Goal: Task Accomplishment & Management: Manage account settings

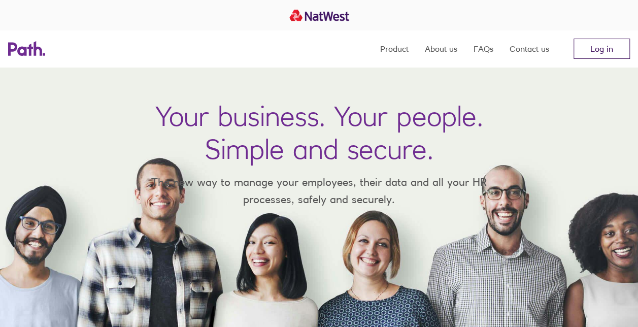
click at [605, 51] on link "Log in" at bounding box center [601, 49] width 56 height 20
click at [600, 49] on link "Log in" at bounding box center [601, 49] width 56 height 20
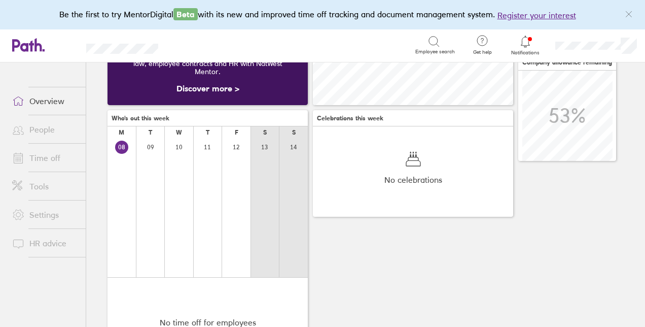
scroll to position [51, 0]
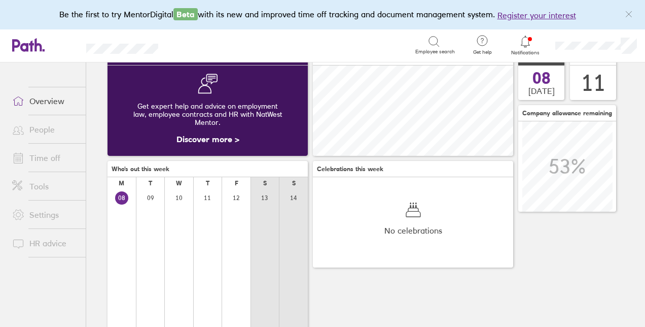
click at [52, 130] on link "People" at bounding box center [45, 129] width 82 height 20
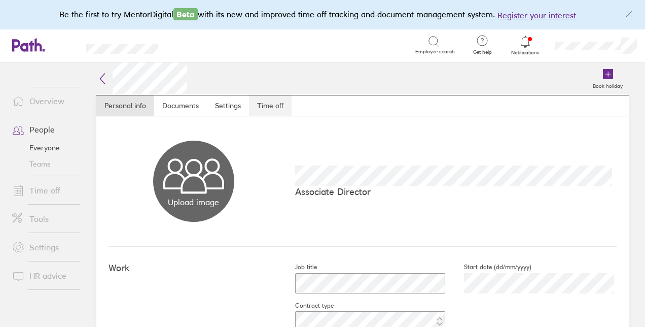
click at [271, 106] on link "Time off" at bounding box center [270, 105] width 43 height 20
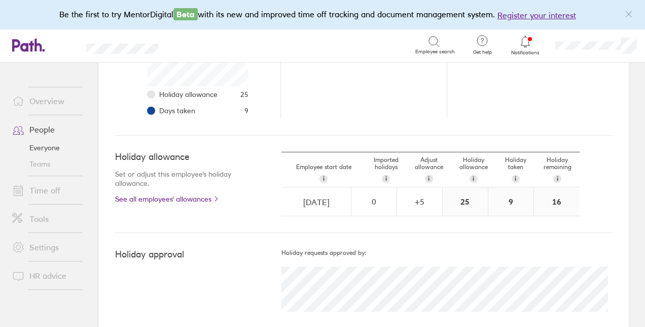
scroll to position [250, 0]
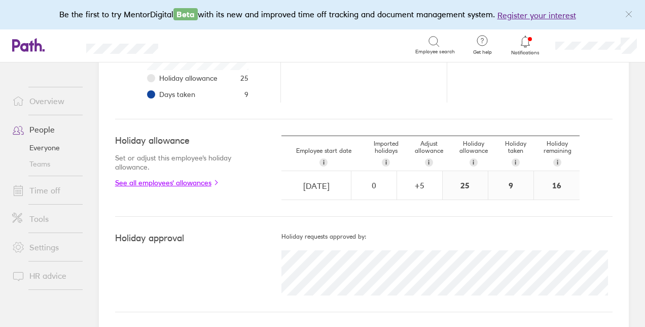
click at [195, 180] on link "See all employees' allowances" at bounding box center [178, 183] width 126 height 8
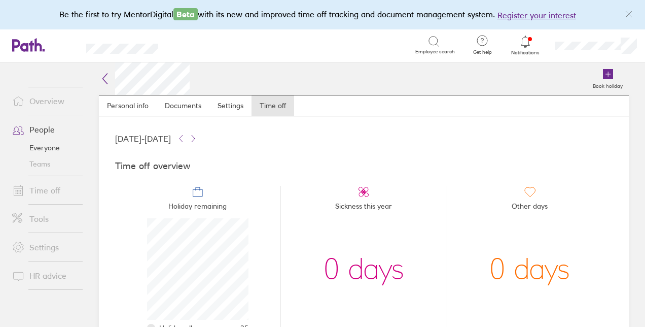
scroll to position [101, 101]
click at [197, 135] on icon at bounding box center [193, 138] width 8 height 8
click at [189, 137] on icon at bounding box center [185, 138] width 8 height 8
click at [196, 193] on icon at bounding box center [198, 192] width 12 height 12
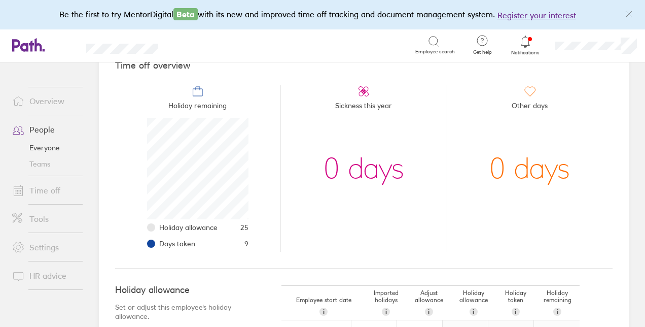
scroll to position [101, 0]
click at [191, 242] on span "Days taken" at bounding box center [177, 242] width 36 height 8
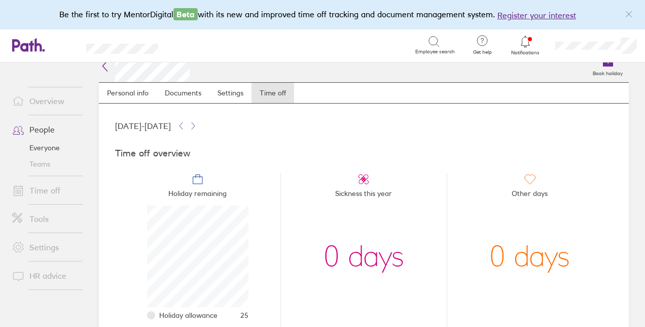
scroll to position [0, 0]
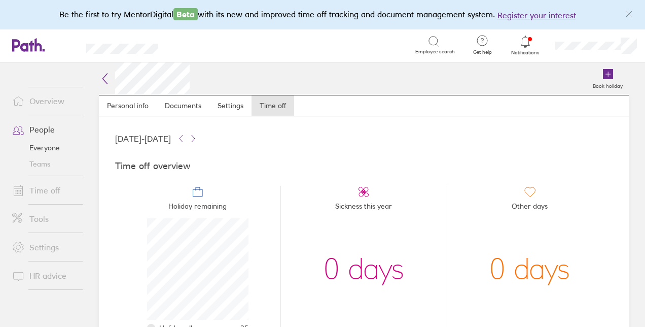
click at [56, 188] on link "Time off" at bounding box center [45, 190] width 82 height 20
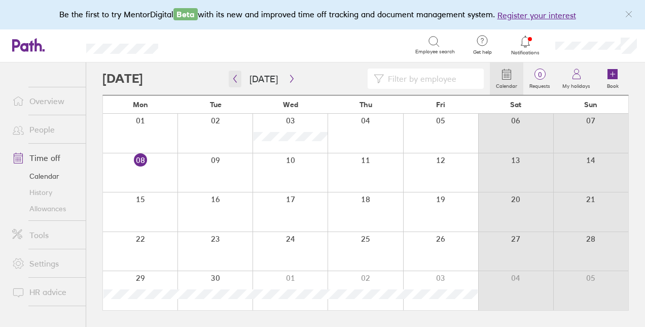
click at [235, 79] on icon "button" at bounding box center [235, 79] width 8 height 8
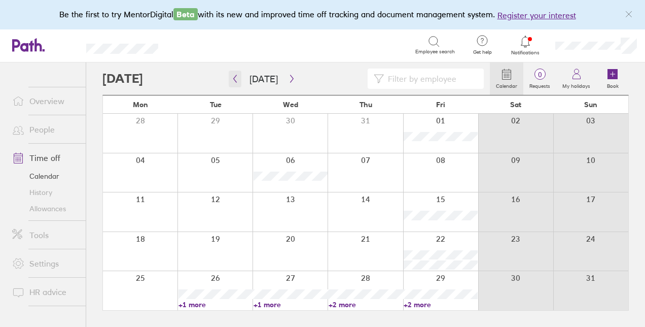
click at [235, 79] on icon "button" at bounding box center [235, 79] width 8 height 8
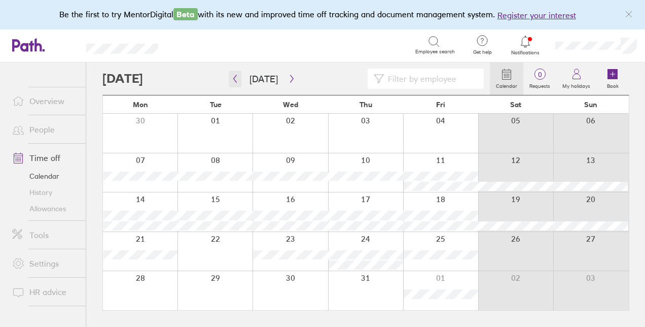
click at [235, 79] on icon "button" at bounding box center [235, 79] width 8 height 8
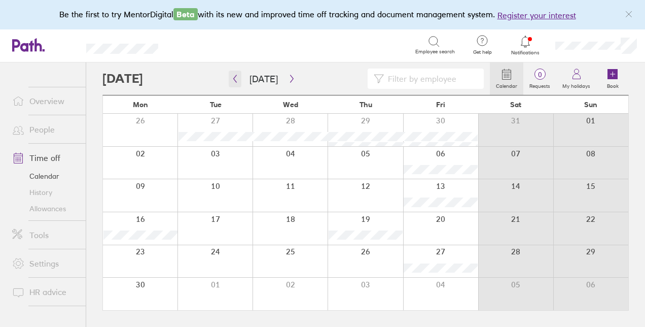
click at [231, 78] on icon "button" at bounding box center [235, 79] width 8 height 8
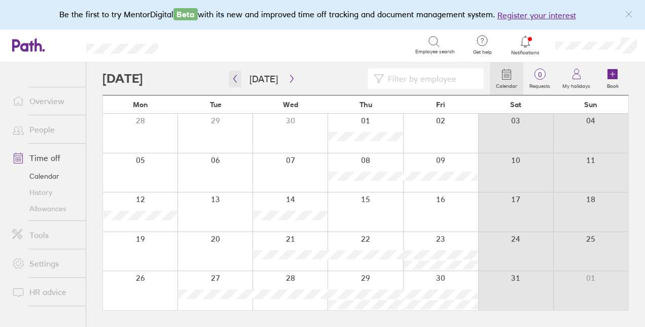
click at [231, 78] on icon "button" at bounding box center [235, 79] width 8 height 8
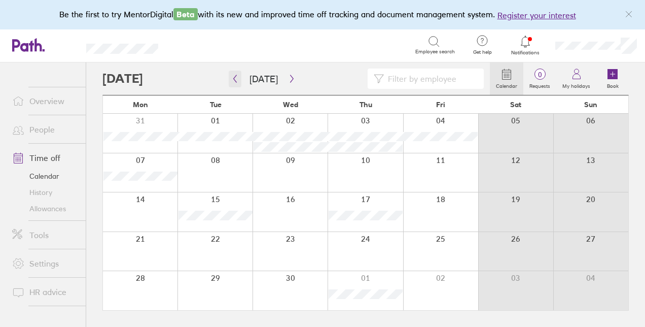
click at [231, 78] on icon "button" at bounding box center [235, 79] width 8 height 8
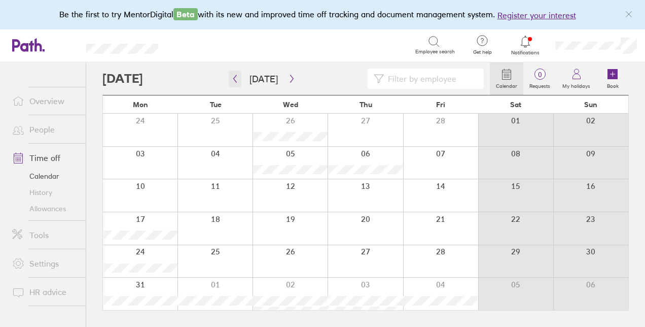
click at [231, 78] on icon "button" at bounding box center [235, 79] width 8 height 8
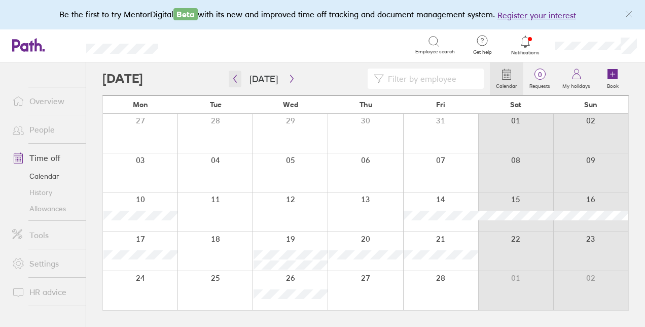
click at [231, 78] on icon "button" at bounding box center [235, 79] width 8 height 8
